Goal: Communication & Community: Answer question/provide support

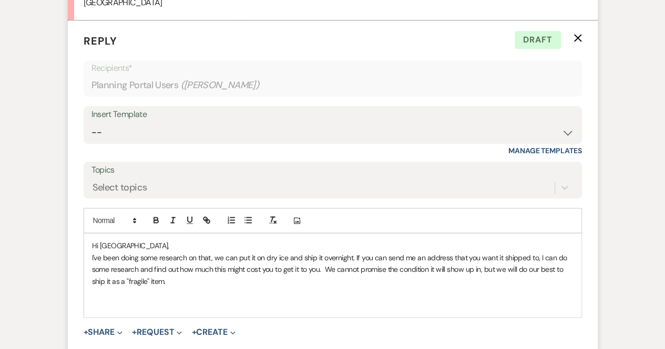
click at [183, 279] on p "I've been doing some research on that, we can put it on dry ice and ship it ove…" at bounding box center [332, 269] width 481 height 35
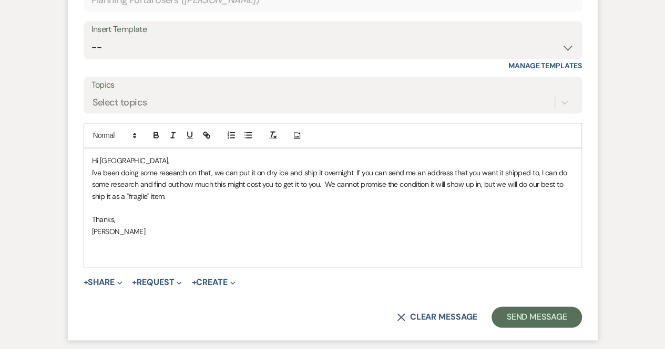
scroll to position [647, 0]
click at [117, 255] on p at bounding box center [332, 255] width 481 height 12
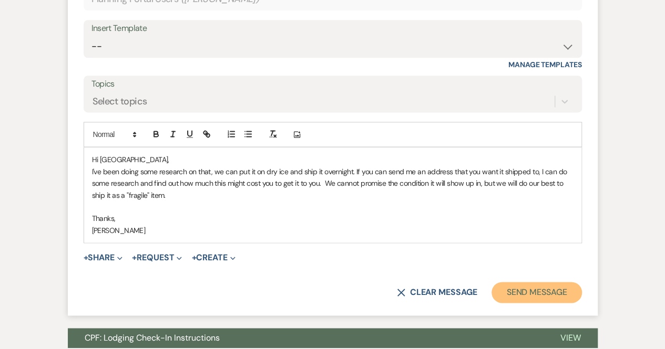
click at [521, 292] on button "Send Message" at bounding box center [536, 292] width 90 height 21
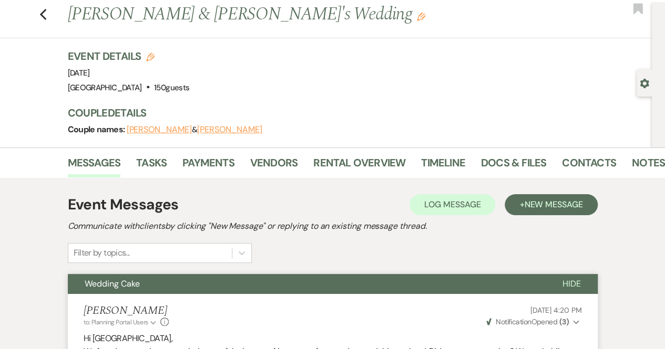
scroll to position [0, 0]
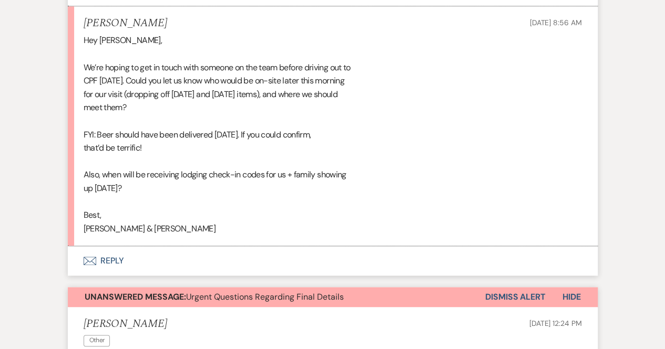
click at [103, 276] on button "Envelope Reply" at bounding box center [333, 260] width 530 height 29
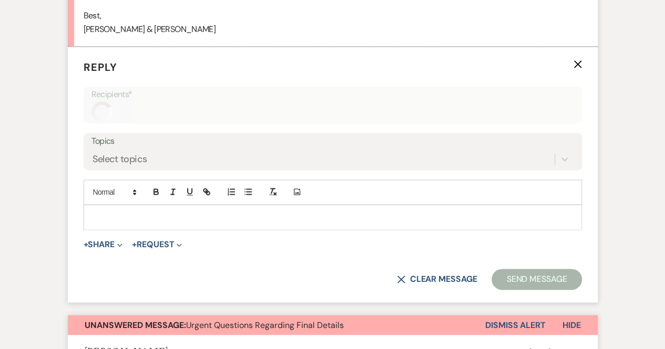
scroll to position [38549, 0]
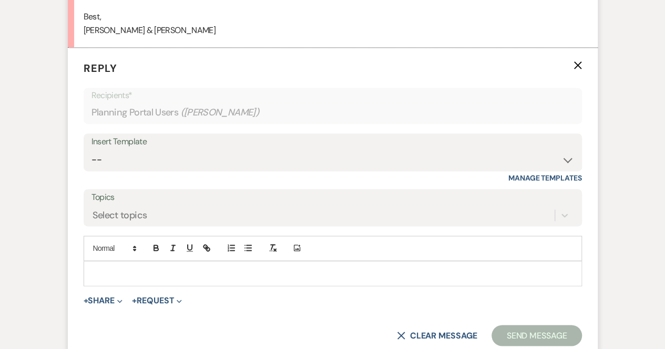
click at [99, 280] on p at bounding box center [332, 274] width 481 height 12
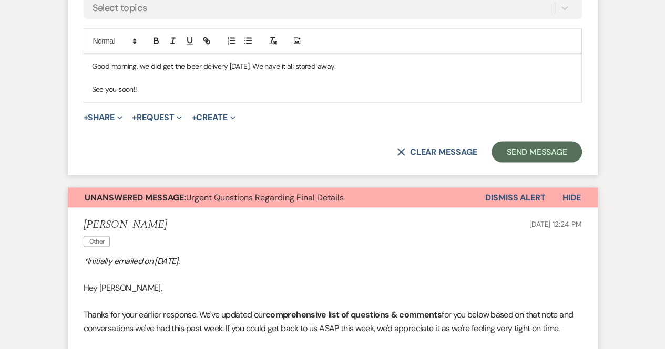
scroll to position [38768, 0]
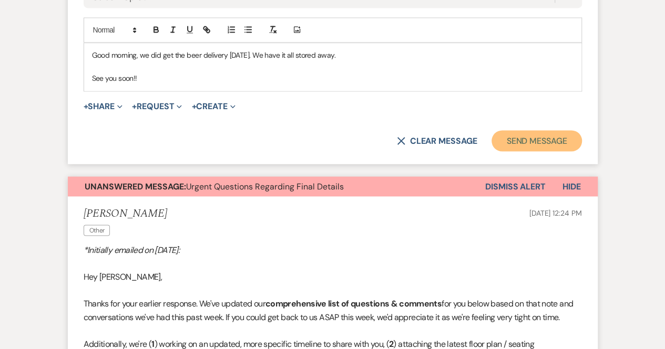
click at [568, 151] on button "Send Message" at bounding box center [536, 140] width 90 height 21
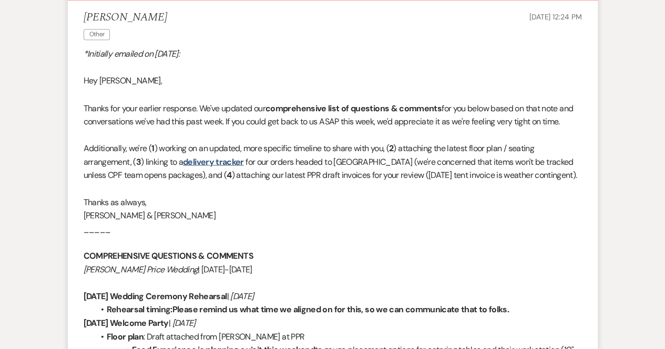
scroll to position [38878, 0]
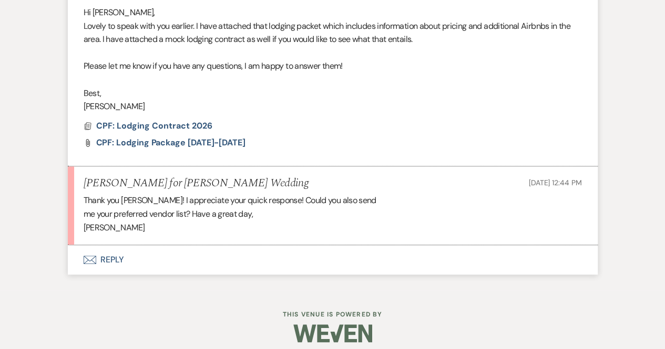
click at [109, 260] on button "Envelope Reply" at bounding box center [333, 259] width 530 height 29
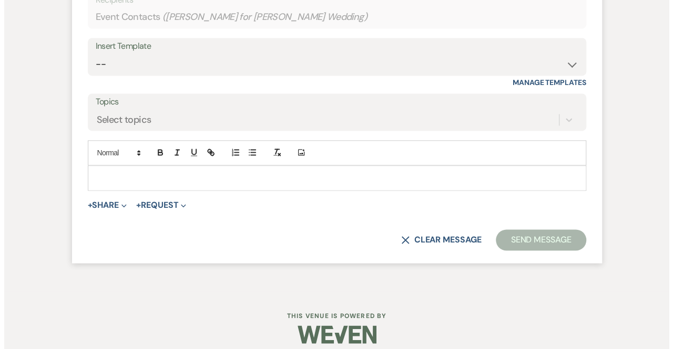
scroll to position [744, 0]
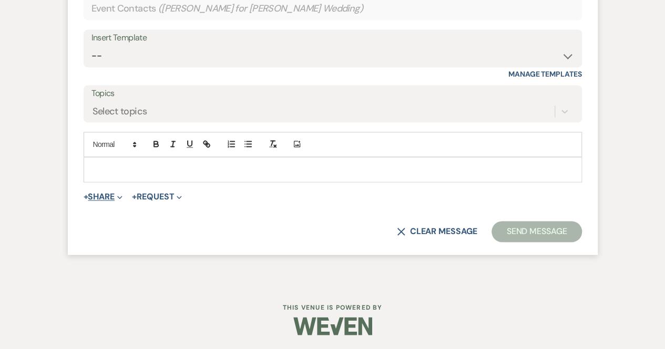
click at [122, 195] on icon "Expand" at bounding box center [119, 197] width 5 height 5
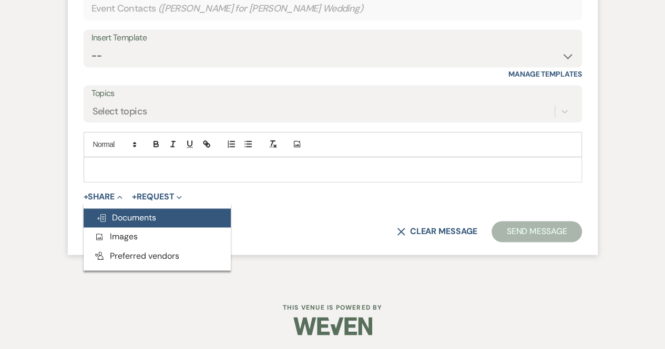
click at [126, 220] on span "Doc Upload Documents" at bounding box center [126, 217] width 60 height 11
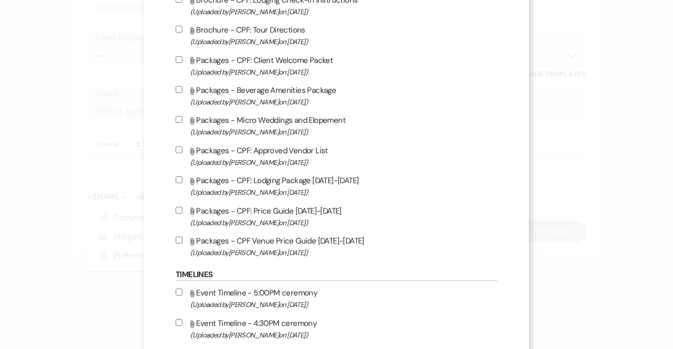
scroll to position [1109, 0]
click at [179, 147] on input "Attach File Packages - CPF: Approved Vendor List (Uploaded by Brooke Robinson o…" at bounding box center [179, 150] width 7 height 7
checkbox input "true"
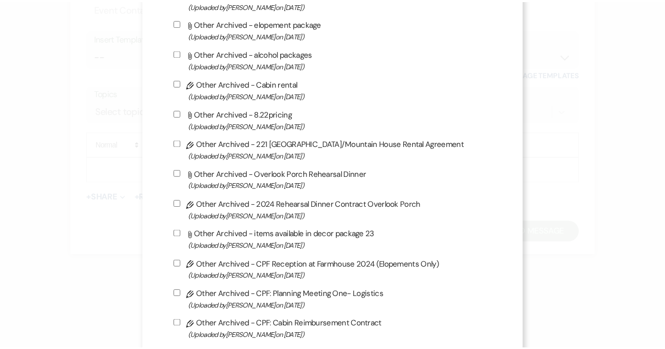
scroll to position [2926, 0]
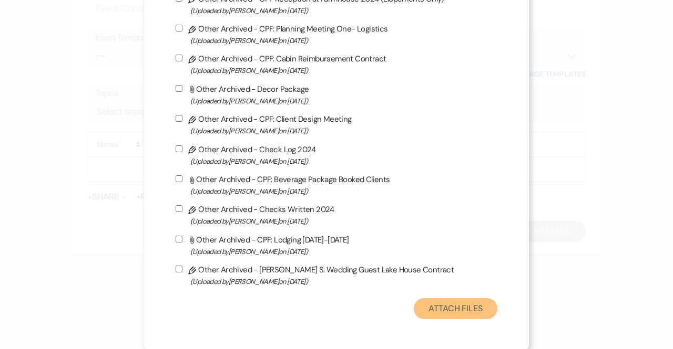
click at [452, 306] on button "Attach Files" at bounding box center [456, 308] width 84 height 21
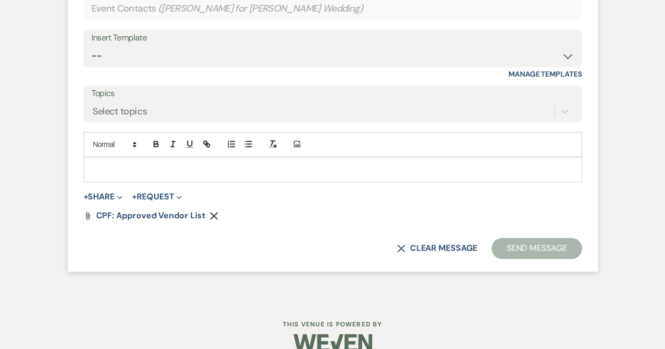
click at [118, 161] on div at bounding box center [332, 170] width 497 height 24
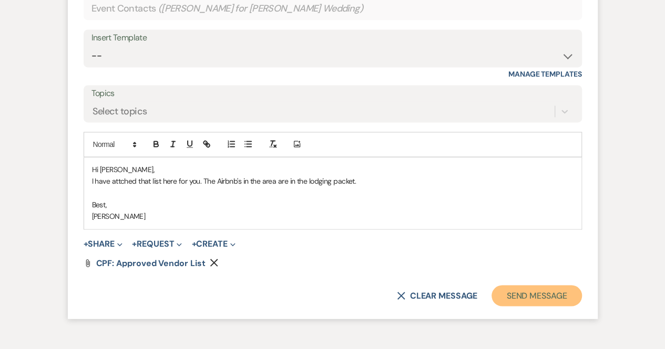
click at [542, 294] on button "Send Message" at bounding box center [536, 295] width 90 height 21
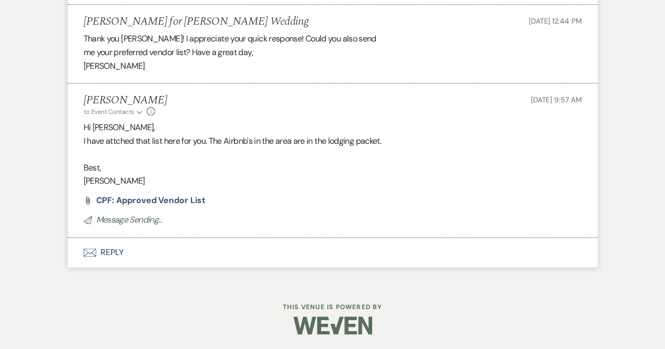
scroll to position [591, 0]
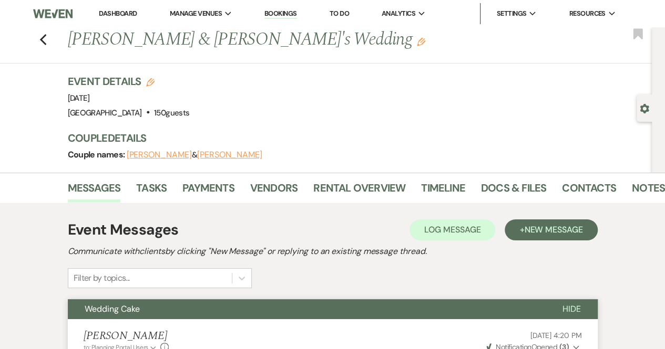
click at [277, 61] on div "Previous [PERSON_NAME] & [PERSON_NAME]'s Wedding Edit Bookmark" at bounding box center [323, 45] width 657 height 36
